Goal: Entertainment & Leisure: Browse casually

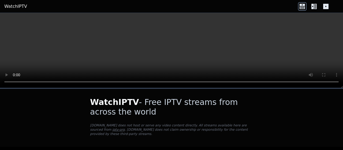
click at [316, 8] on icon at bounding box center [315, 6] width 3 height 5
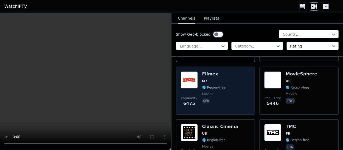
scroll to position [107, 0]
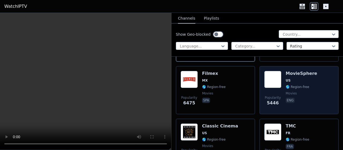
click at [280, 75] on div "Popularity 5446 MovieSphere US 🌎 Region-free movies eng" at bounding box center [299, 90] width 70 height 39
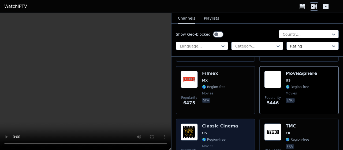
click at [202, 131] on span "US" at bounding box center [204, 133] width 5 height 4
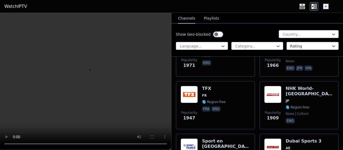
scroll to position [777, 0]
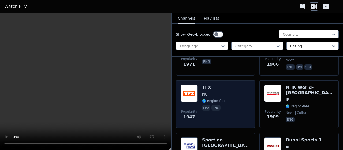
click at [201, 93] on div "Popularity 1947 TFX FR 🌎 Region-free fra eng" at bounding box center [215, 104] width 70 height 39
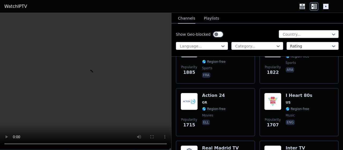
scroll to position [884, 0]
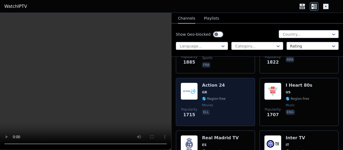
click at [204, 85] on h6 "Action 24" at bounding box center [214, 84] width 24 height 5
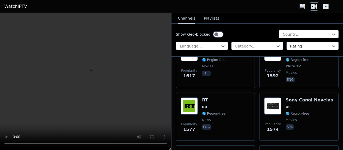
scroll to position [1098, 0]
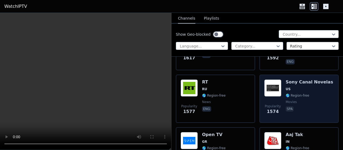
click at [272, 86] on img at bounding box center [272, 87] width 17 height 17
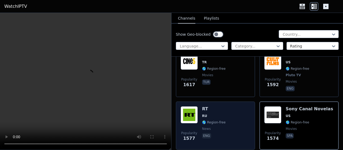
scroll to position [1044, 0]
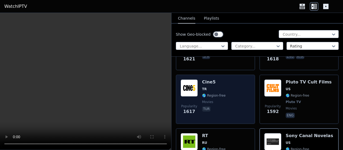
click at [228, 91] on div "Popularity 1617 Cine5 TR 🌎 Region-free movies tur" at bounding box center [215, 99] width 70 height 40
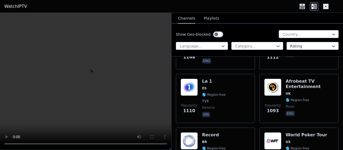
scroll to position [1874, 0]
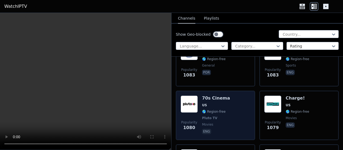
click at [222, 100] on h6 "70s Cinema" at bounding box center [216, 97] width 28 height 5
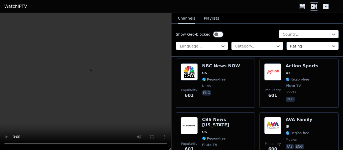
scroll to position [4044, 0]
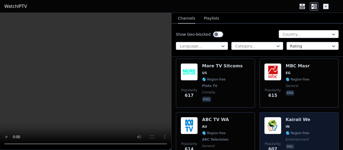
click at [273, 117] on img at bounding box center [272, 125] width 17 height 17
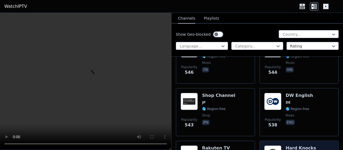
scroll to position [4633, 0]
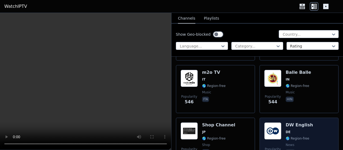
click at [285, 122] on h6 "DW English" at bounding box center [298, 124] width 27 height 5
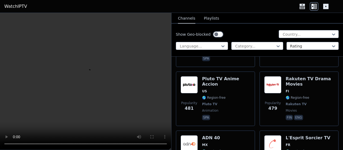
scroll to position [5409, 0]
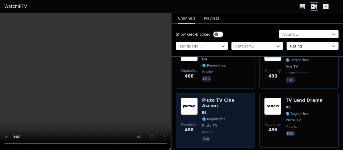
click at [222, 97] on div "Pluto TV Cine Accion ES 🌎 Region-free Pluto TV movies spa" at bounding box center [226, 119] width 48 height 45
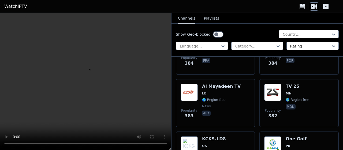
scroll to position [6619, 0]
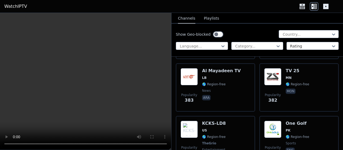
click at [223, 45] on icon at bounding box center [222, 46] width 3 height 2
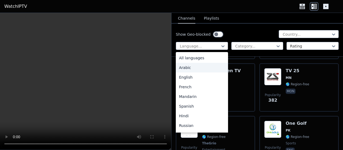
click at [191, 67] on div "Arabic" at bounding box center [202, 68] width 52 height 10
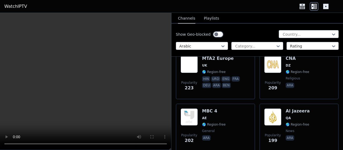
scroll to position [937, 0]
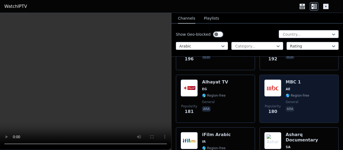
click at [292, 88] on span "AE" at bounding box center [297, 89] width 24 height 4
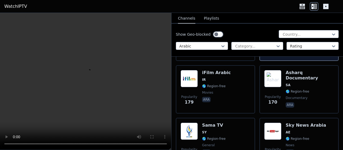
scroll to position [991, 0]
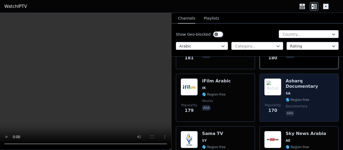
click at [295, 84] on div "Asharq Documentary SA 🌎 Region-free documentary ara" at bounding box center [309, 97] width 48 height 39
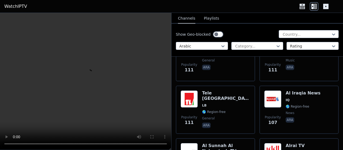
scroll to position [1607, 0]
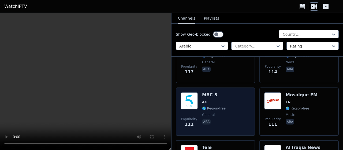
click at [221, 103] on span "AE" at bounding box center [214, 102] width 24 height 4
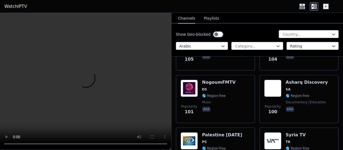
scroll to position [1848, 0]
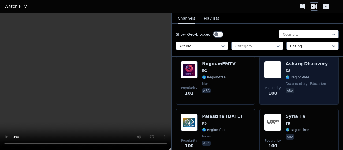
click at [282, 68] on div "Popularity 100 Asharq Discovery SA 🌎 Region-free documentary education ara" at bounding box center [299, 80] width 70 height 39
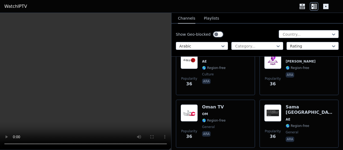
scroll to position [4042, 0]
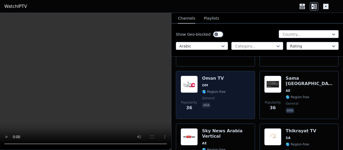
click at [209, 76] on h6 "Oman TV" at bounding box center [214, 78] width 24 height 5
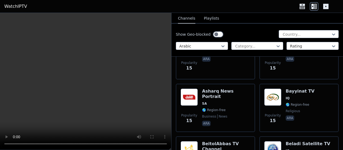
scroll to position [6555, 0]
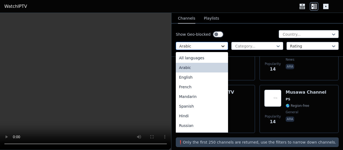
click at [221, 46] on icon at bounding box center [222, 46] width 3 height 2
click at [197, 88] on div "French" at bounding box center [202, 87] width 52 height 10
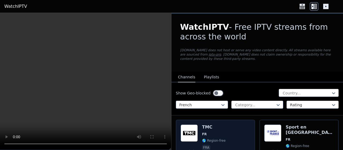
click at [186, 130] on img at bounding box center [188, 132] width 17 height 17
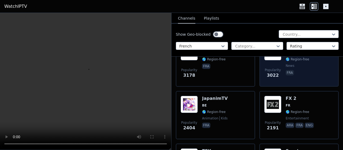
scroll to position [134, 0]
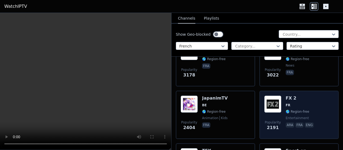
click at [275, 106] on img at bounding box center [272, 103] width 17 height 17
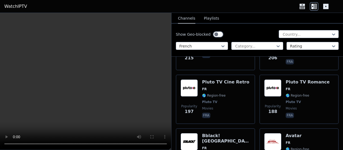
scroll to position [1339, 0]
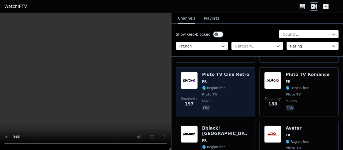
click at [212, 72] on h6 "Pluto TV Cine Retro" at bounding box center [225, 74] width 47 height 5
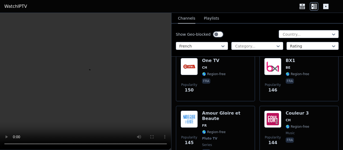
scroll to position [1928, 0]
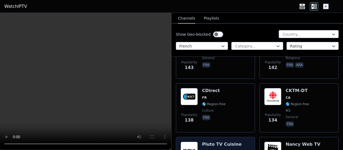
click at [224, 141] on h6 "Pluto TV Cuisine" at bounding box center [222, 143] width 40 height 5
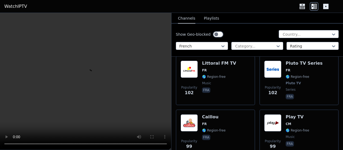
scroll to position [2517, 0]
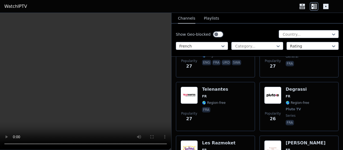
scroll to position [6458, 0]
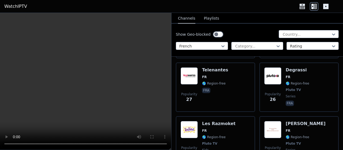
click at [210, 19] on button "Playlists" at bounding box center [211, 18] width 15 height 10
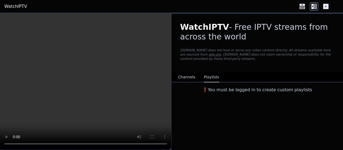
scroll to position [0, 0]
